Goal: Navigation & Orientation: Find specific page/section

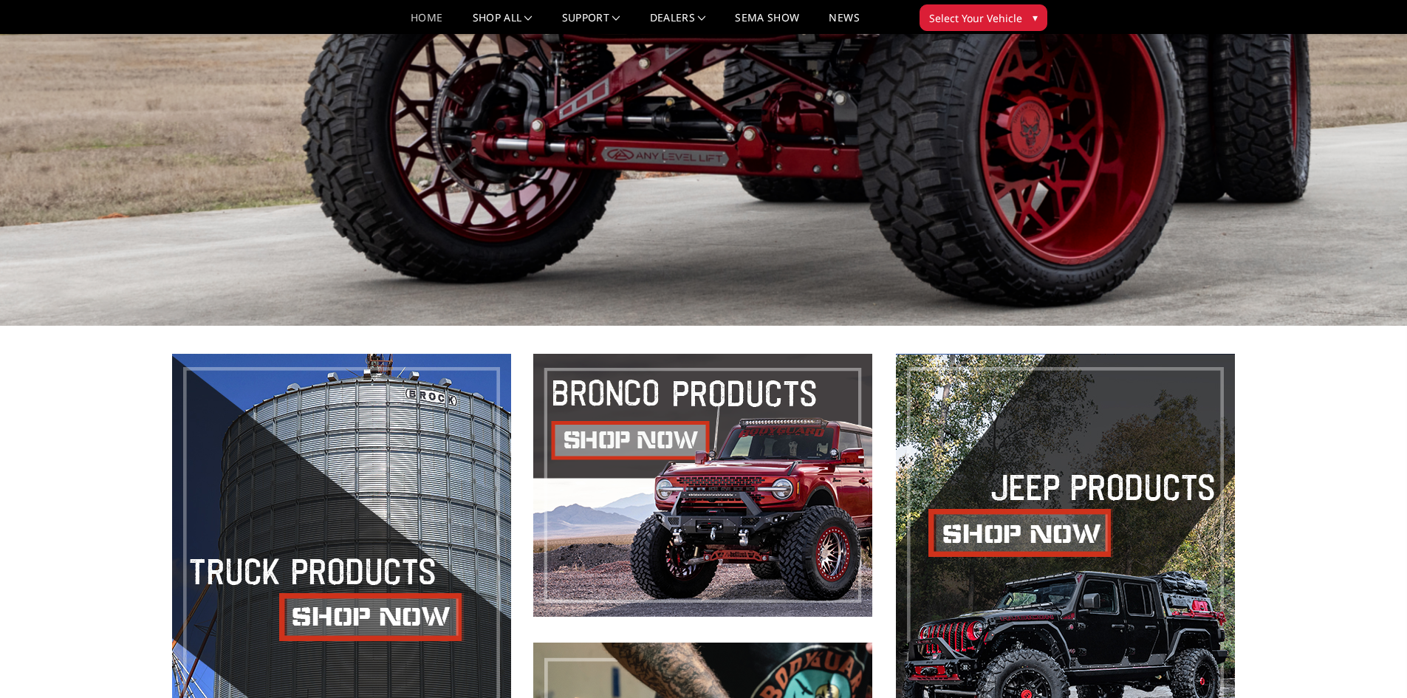
scroll to position [376, 0]
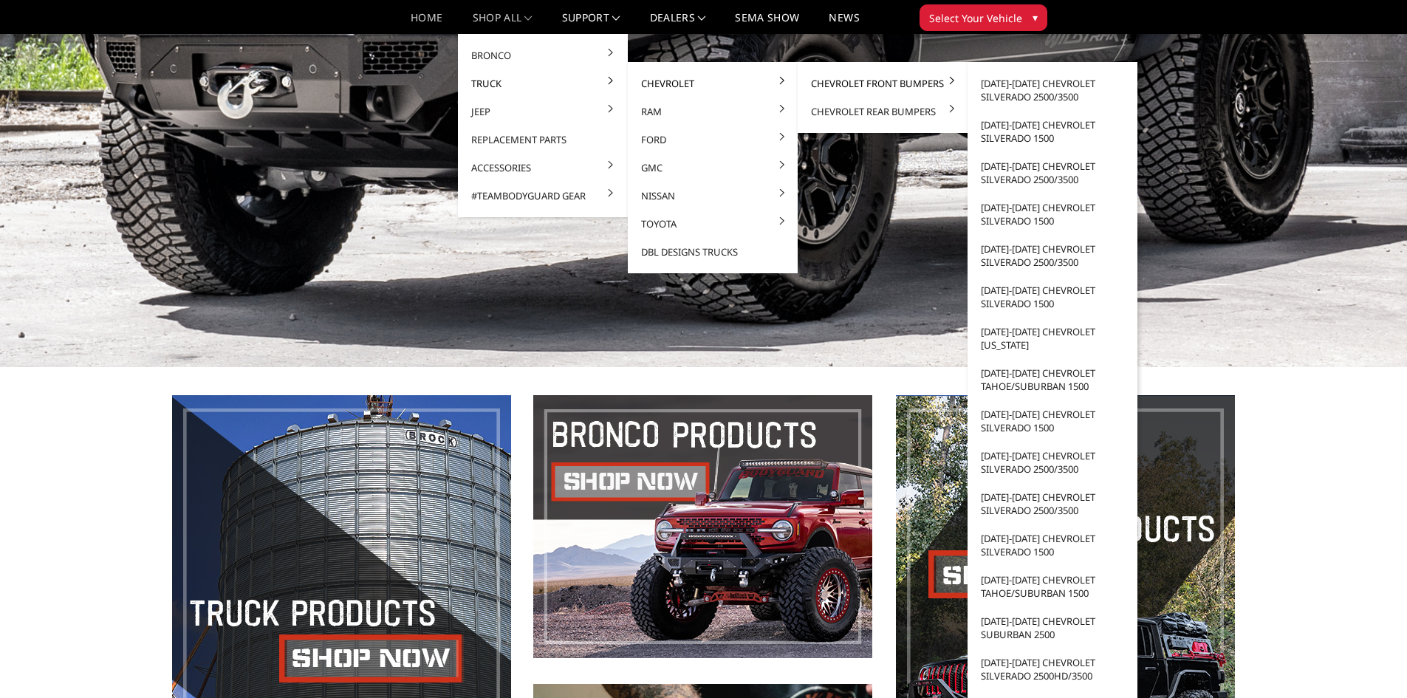
click at [869, 79] on link "Chevrolet Front Bumpers" at bounding box center [883, 83] width 158 height 28
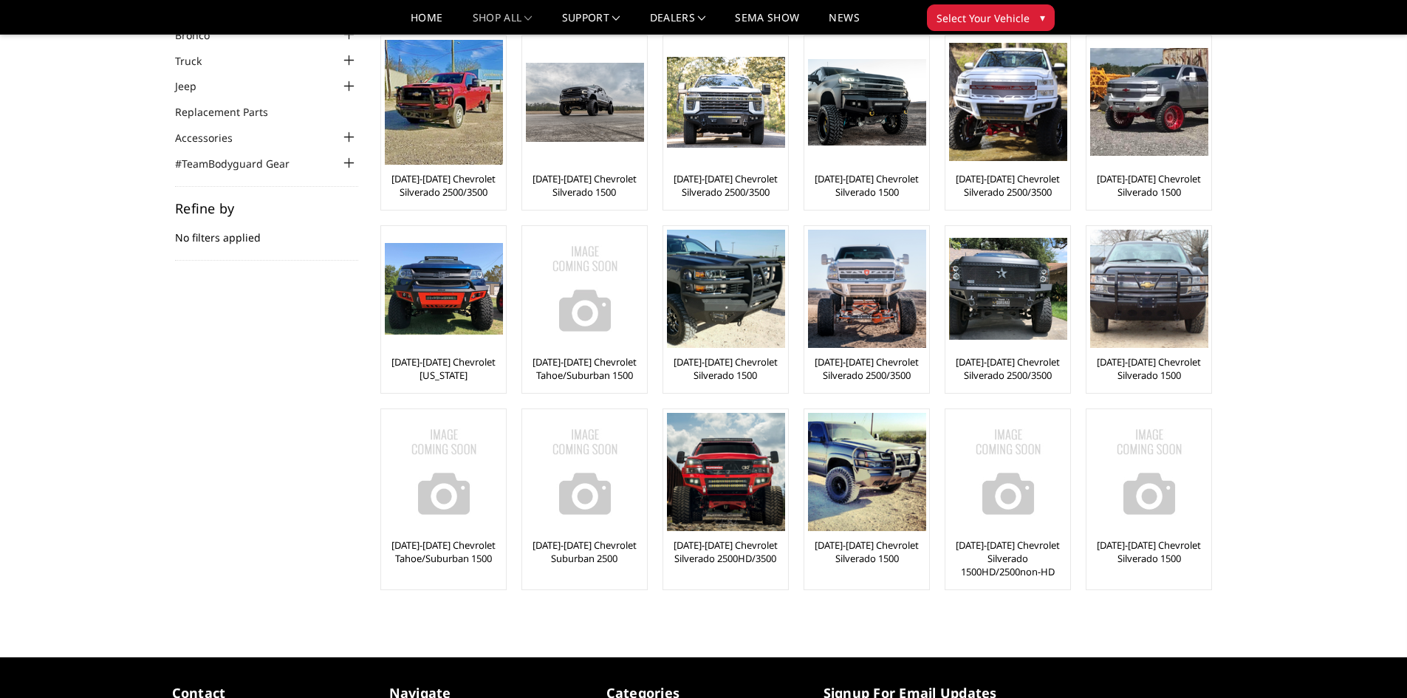
scroll to position [148, 0]
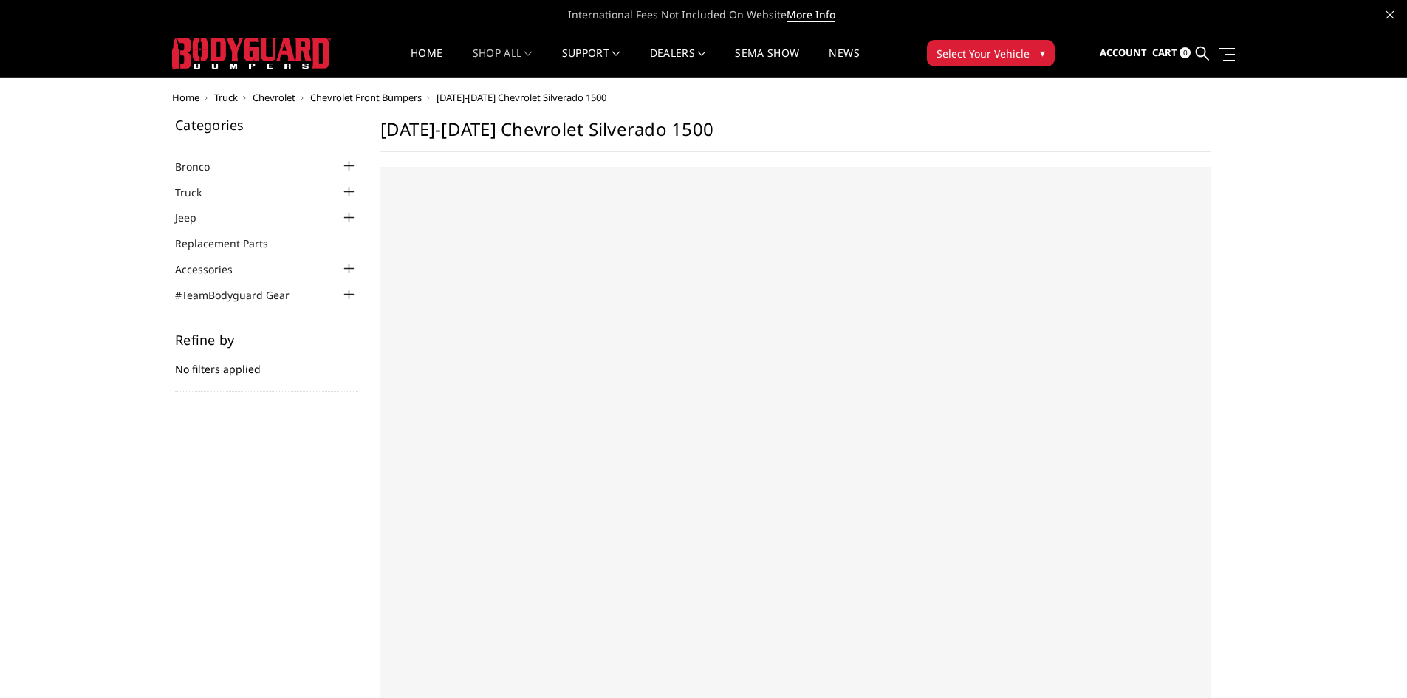
select select "US"
